Goal: Task Accomplishment & Management: Use online tool/utility

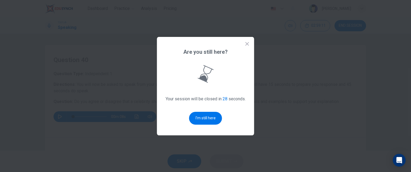
scroll to position [2, 0]
click at [209, 114] on button "I'm still here" at bounding box center [205, 118] width 33 height 13
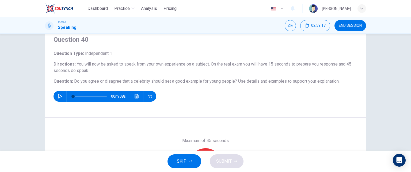
scroll to position [20, 0]
click at [192, 160] on icon "button" at bounding box center [190, 161] width 3 height 3
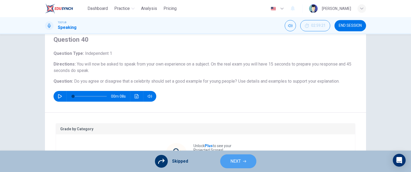
click at [251, 161] on button "NEXT" at bounding box center [238, 162] width 36 height 14
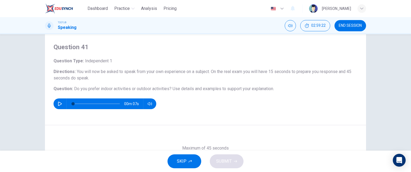
scroll to position [14, 0]
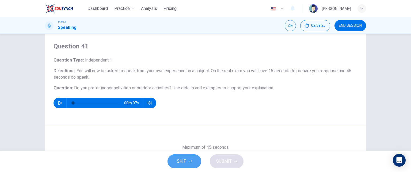
click at [184, 162] on span "SKIP" at bounding box center [182, 162] width 10 height 8
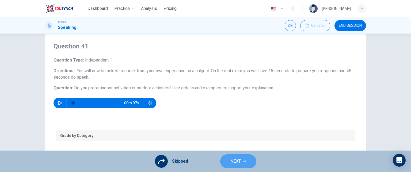
click at [236, 160] on span "NEXT" at bounding box center [236, 162] width 10 height 8
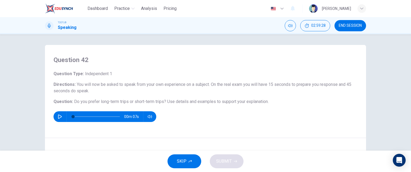
click at [193, 159] on button "SKIP" at bounding box center [185, 162] width 34 height 14
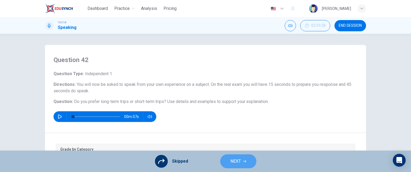
click at [245, 160] on icon "button" at bounding box center [244, 161] width 3 height 2
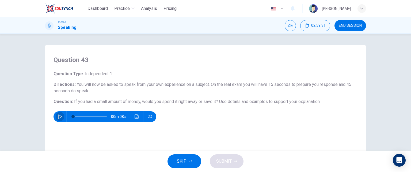
click at [58, 115] on icon "button" at bounding box center [60, 117] width 4 height 4
type input "0"
click at [192, 159] on button "SKIP" at bounding box center [185, 162] width 34 height 14
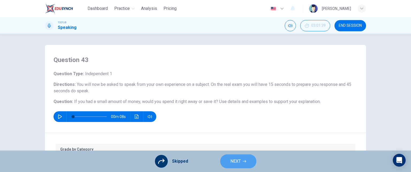
click at [249, 158] on button "NEXT" at bounding box center [238, 162] width 36 height 14
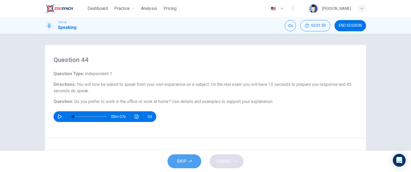
click at [180, 156] on button "SKIP" at bounding box center [185, 162] width 34 height 14
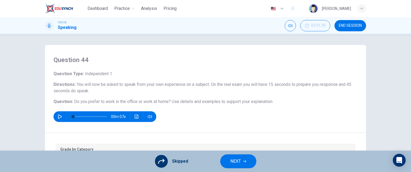
click at [242, 158] on button "NEXT" at bounding box center [238, 162] width 36 height 14
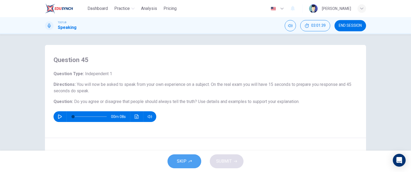
click at [189, 162] on icon "button" at bounding box center [190, 161] width 3 height 3
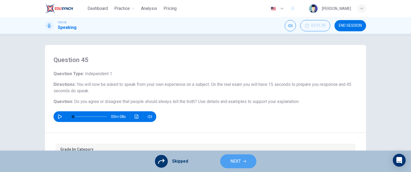
click at [239, 163] on span "NEXT" at bounding box center [236, 162] width 10 height 8
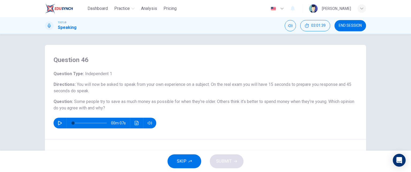
click at [185, 164] on span "SKIP" at bounding box center [182, 162] width 10 height 8
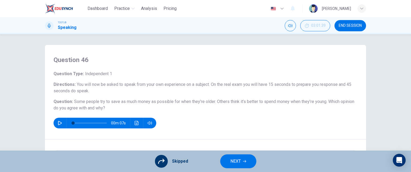
click at [242, 159] on button "NEXT" at bounding box center [238, 162] width 36 height 14
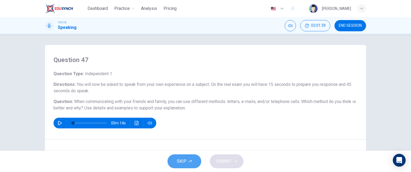
click at [185, 160] on span "SKIP" at bounding box center [182, 162] width 10 height 8
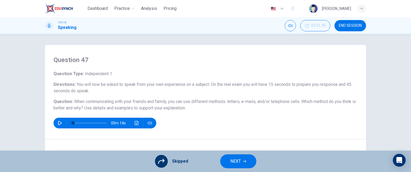
click at [240, 159] on span "NEXT" at bounding box center [236, 162] width 10 height 8
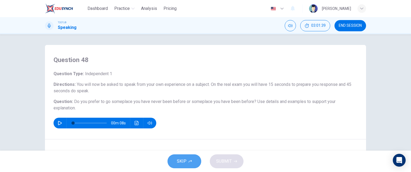
click at [186, 163] on span "SKIP" at bounding box center [182, 162] width 10 height 8
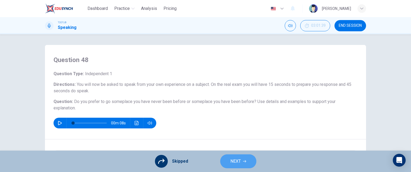
click at [246, 158] on button "NEXT" at bounding box center [238, 162] width 36 height 14
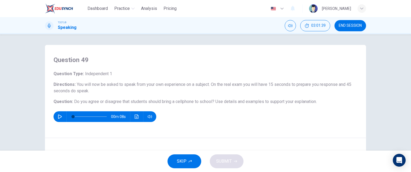
click at [180, 161] on span "SKIP" at bounding box center [182, 162] width 10 height 8
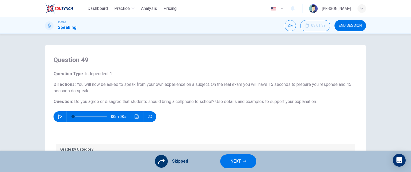
click at [236, 159] on span "NEXT" at bounding box center [236, 162] width 10 height 8
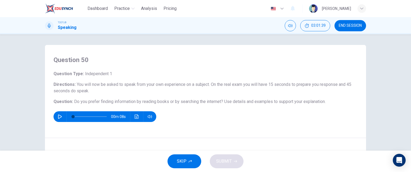
click at [183, 159] on span "SKIP" at bounding box center [182, 162] width 10 height 8
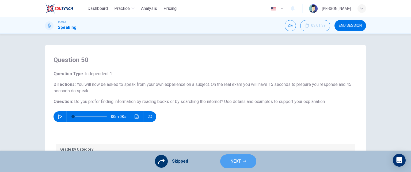
click at [241, 160] on span "NEXT" at bounding box center [236, 162] width 10 height 8
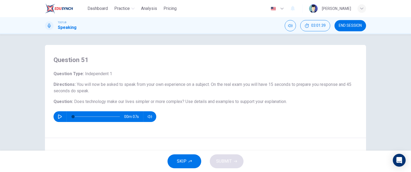
click at [186, 159] on span "SKIP" at bounding box center [182, 162] width 10 height 8
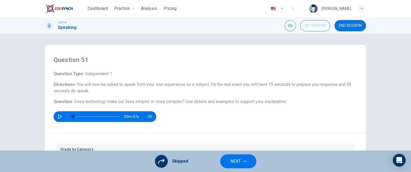
click at [245, 160] on icon "button" at bounding box center [244, 161] width 3 height 3
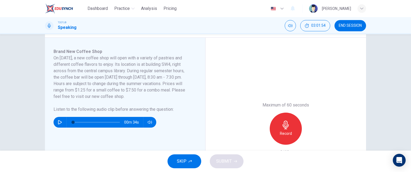
scroll to position [85, 0]
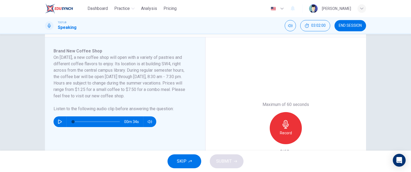
click at [187, 158] on button "SKIP" at bounding box center [185, 162] width 34 height 14
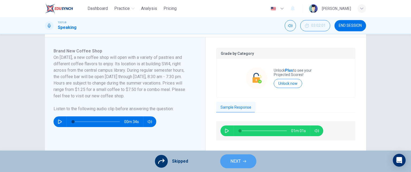
click at [236, 161] on span "NEXT" at bounding box center [236, 162] width 10 height 8
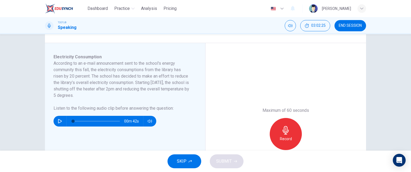
scroll to position [71, 0]
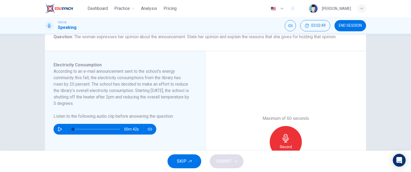
click at [58, 128] on icon "button" at bounding box center [60, 129] width 4 height 4
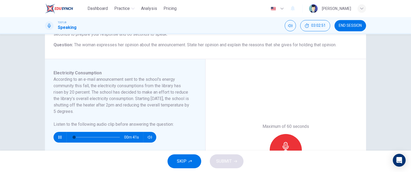
scroll to position [88, 0]
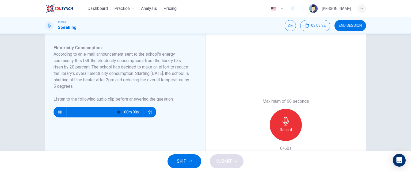
type input "0"
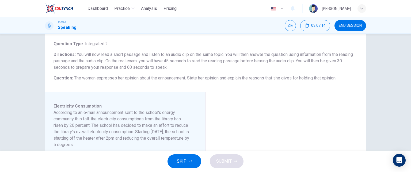
scroll to position [31, 0]
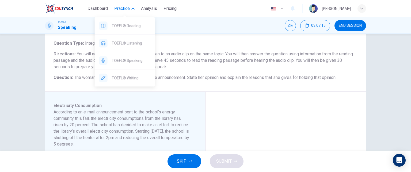
click at [122, 8] on span "Practice" at bounding box center [122, 8] width 16 height 6
click at [124, 8] on span "Practice" at bounding box center [122, 8] width 16 height 6
click at [125, 8] on span "Practice" at bounding box center [122, 8] width 16 height 6
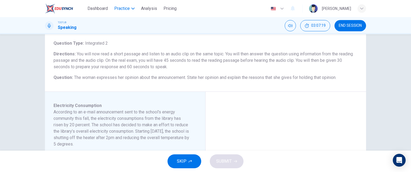
click at [125, 9] on span "Practice" at bounding box center [122, 8] width 16 height 6
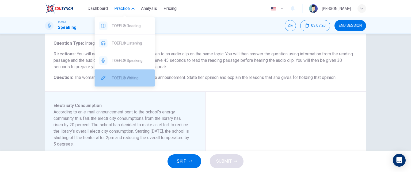
click at [120, 80] on span "TOEFL® Writing" at bounding box center [131, 78] width 39 height 6
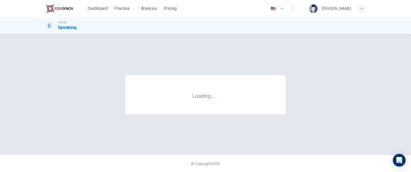
scroll to position [0, 0]
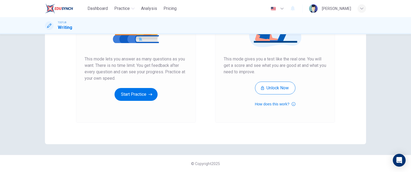
scroll to position [87, 0]
click at [137, 92] on button "Start Practice" at bounding box center [136, 94] width 43 height 13
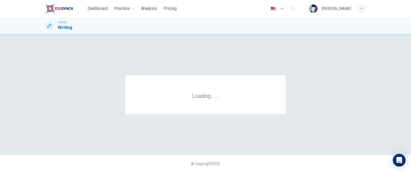
scroll to position [0, 0]
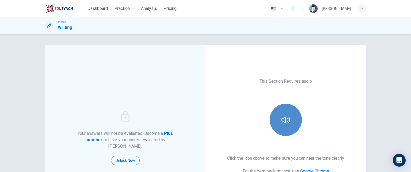
click at [293, 125] on button "button" at bounding box center [286, 120] width 32 height 32
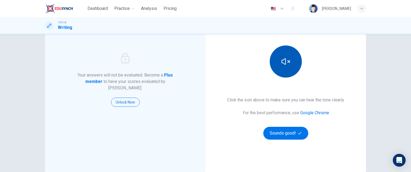
scroll to position [60, 0]
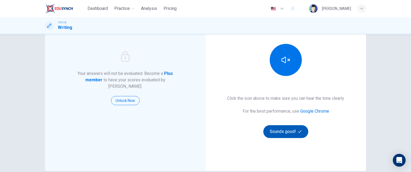
click at [284, 127] on button "Sounds good!" at bounding box center [286, 131] width 45 height 13
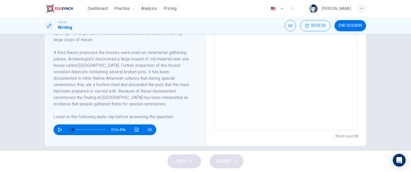
scroll to position [190, 0]
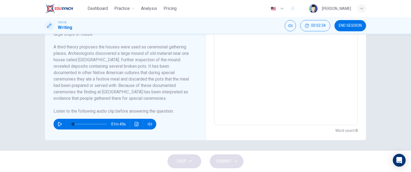
click at [59, 121] on button "button" at bounding box center [60, 124] width 9 height 11
type input "0"
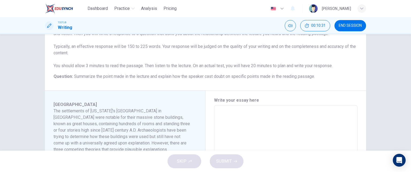
scroll to position [16, 0]
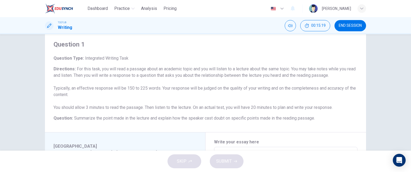
click at [226, 107] on span "For this task, you will read a passage about an academic topic and you will lis…" at bounding box center [205, 88] width 303 height 44
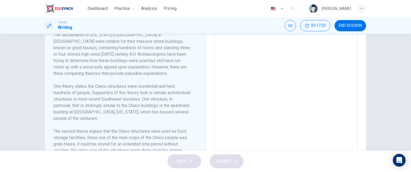
click at [248, 69] on textarea at bounding box center [286, 106] width 136 height 144
type textarea "d"
type textarea "x"
type textarea "dd"
type textarea "x"
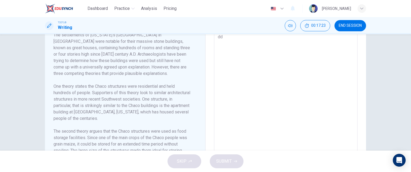
scroll to position [133, 0]
type textarea "ddd"
type textarea "x"
type textarea "ddd"
click at [227, 163] on span "SUBMIT" at bounding box center [224, 162] width 16 height 8
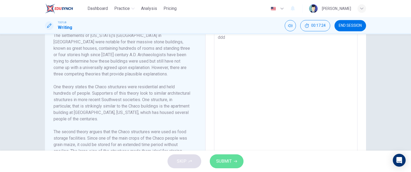
type textarea "x"
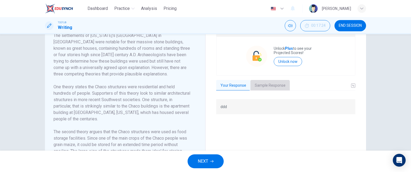
click at [265, 86] on button "Sample Response" at bounding box center [270, 85] width 39 height 11
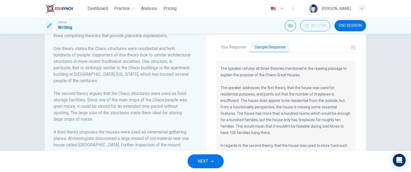
scroll to position [172, 0]
click at [361, 76] on div "Grade by Category Unlock Plus to see your Projected Scores! Unlock now Your Res…" at bounding box center [286, 75] width 161 height 198
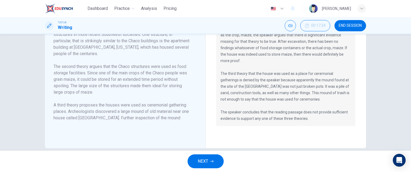
scroll to position [206, 0]
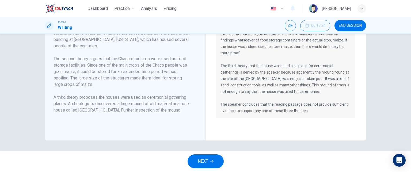
click at [205, 157] on button "NEXT" at bounding box center [206, 162] width 36 height 14
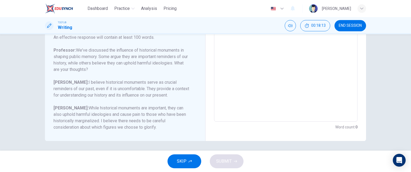
scroll to position [122, 0]
